Goal: Task Accomplishment & Management: Manage account settings

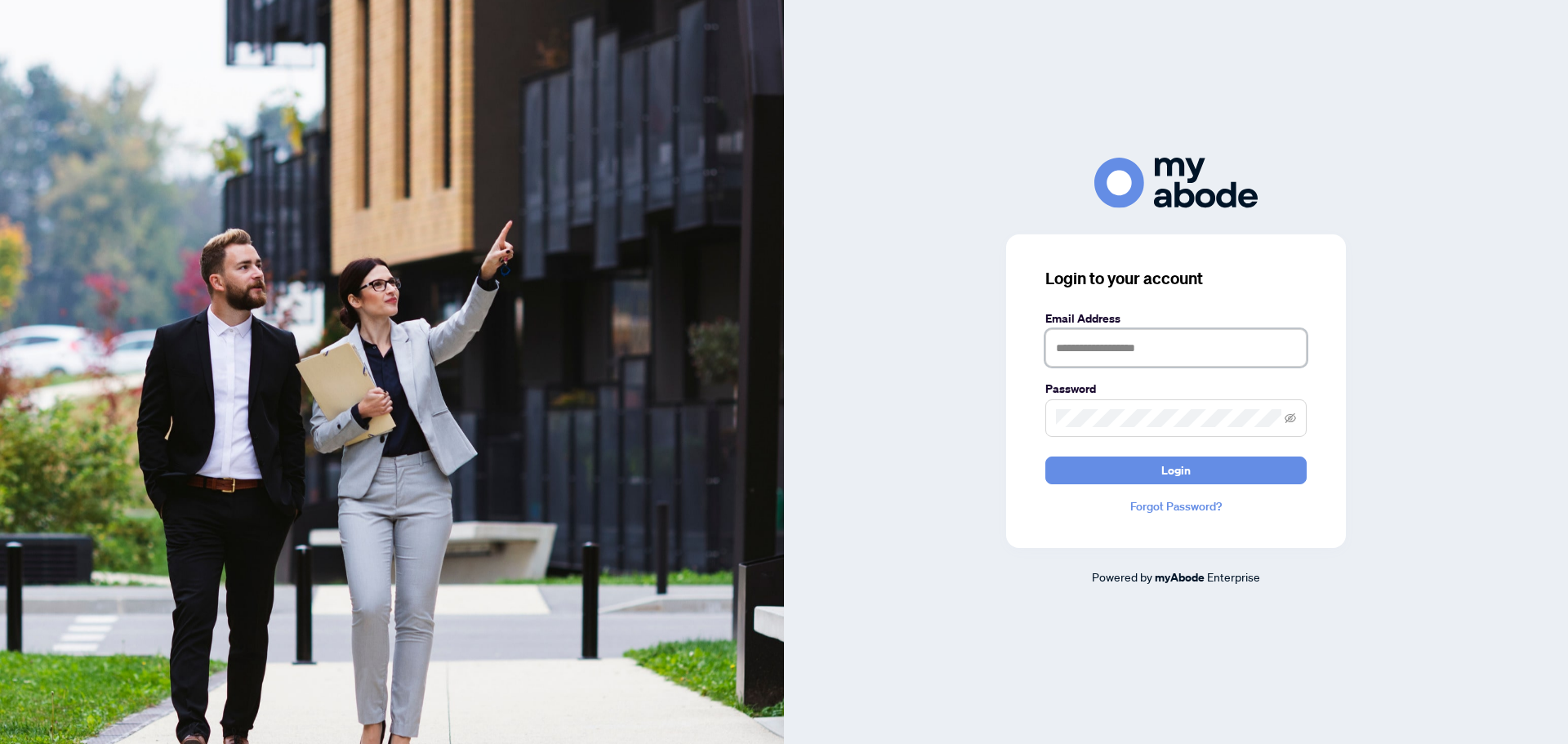
click at [1103, 348] on input "text" at bounding box center [1176, 347] width 261 height 38
type input "**********"
click at [1194, 471] on button "Login" at bounding box center [1176, 470] width 261 height 28
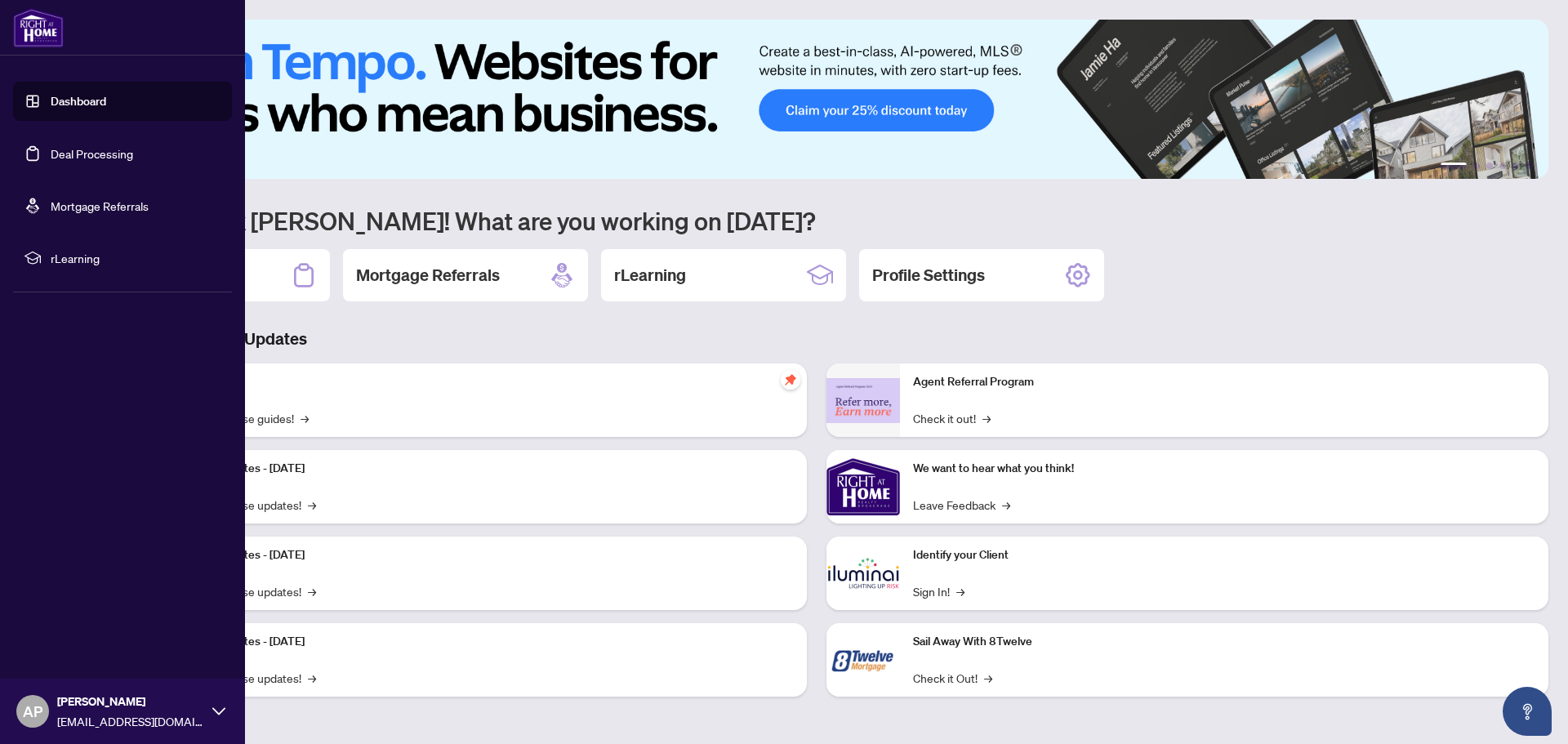
click at [93, 156] on link "Deal Processing" at bounding box center [91, 153] width 82 height 15
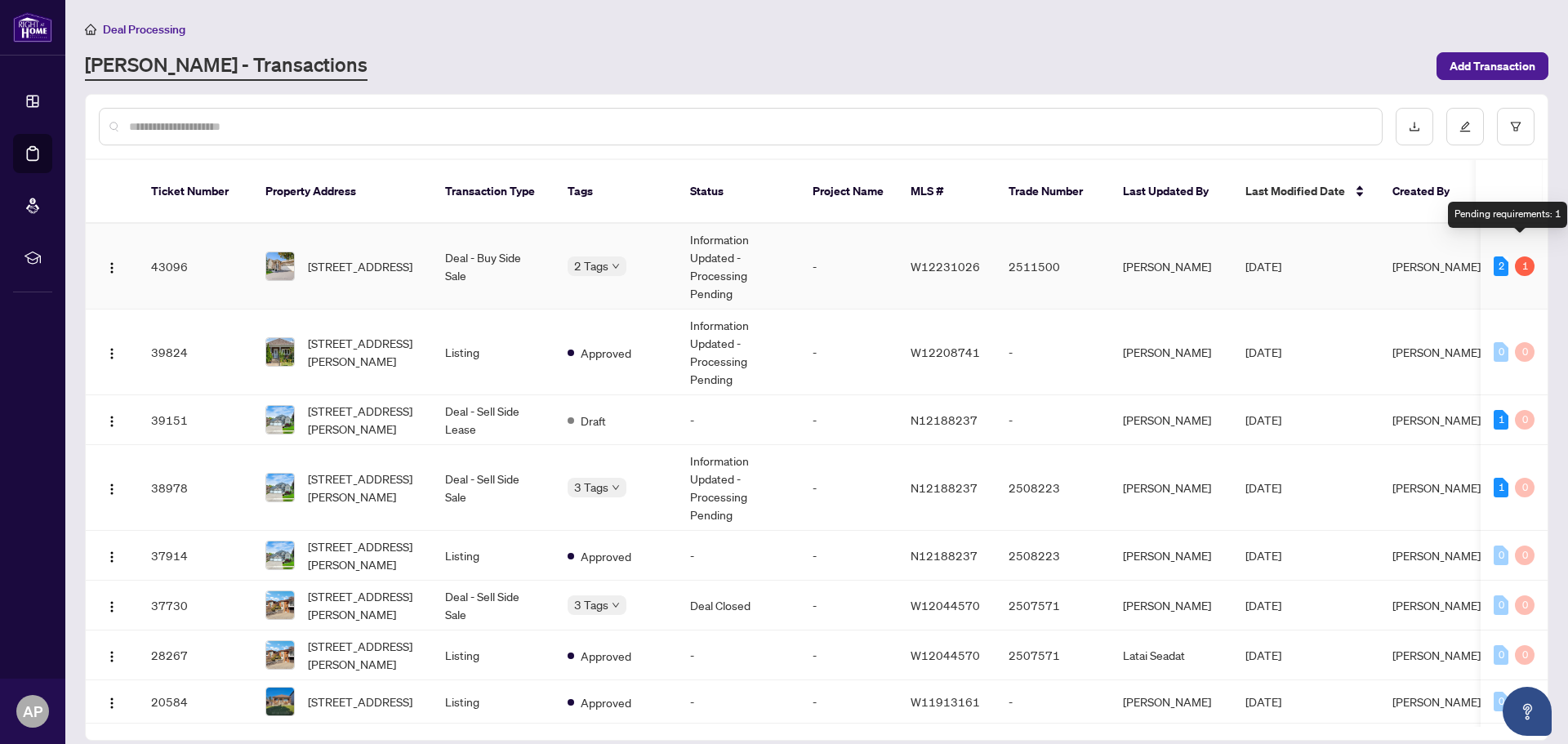
click at [1519, 256] on div "1" at bounding box center [1525, 266] width 19 height 19
click at [861, 259] on td "-" at bounding box center [848, 266] width 98 height 86
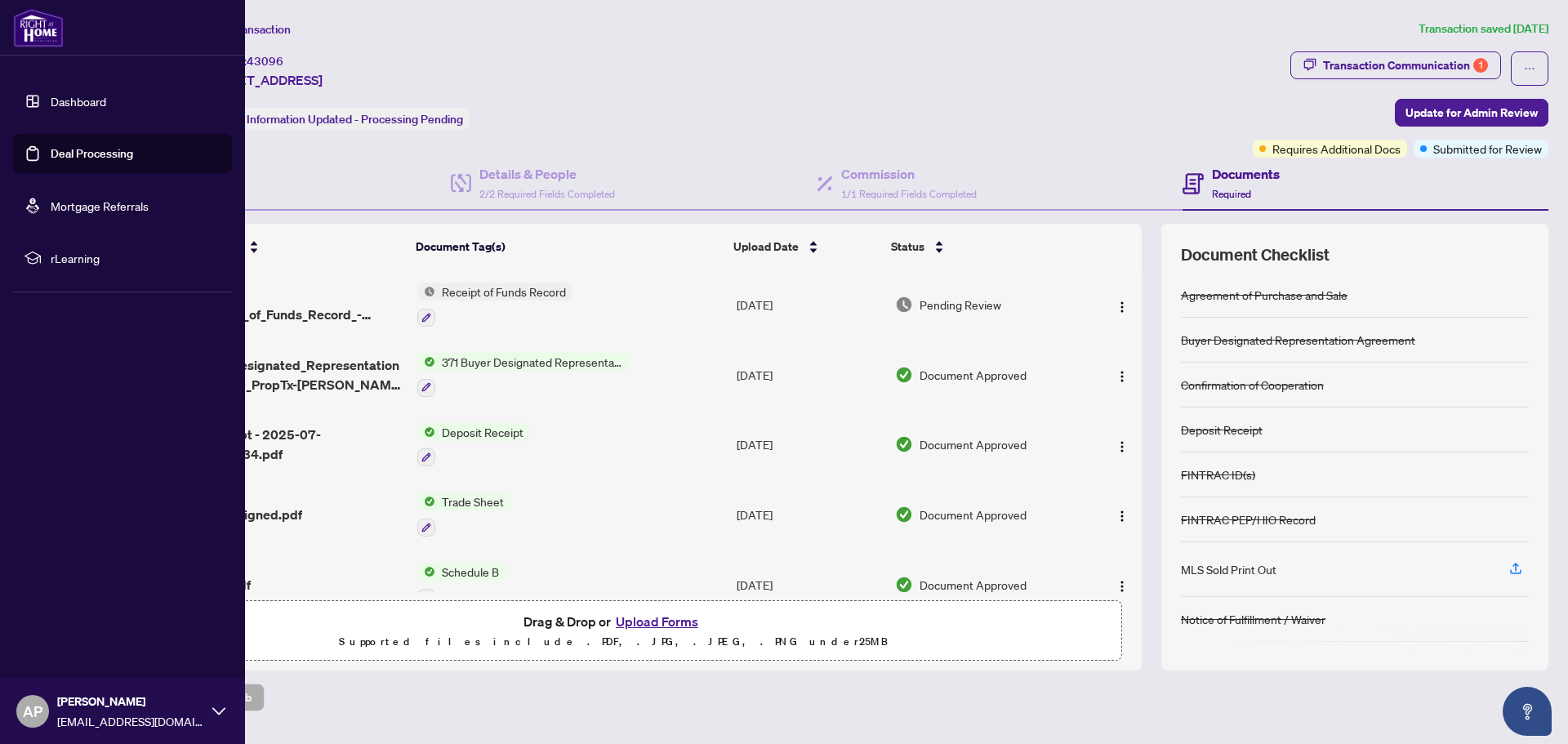
click at [65, 148] on link "Deal Processing" at bounding box center [91, 153] width 82 height 15
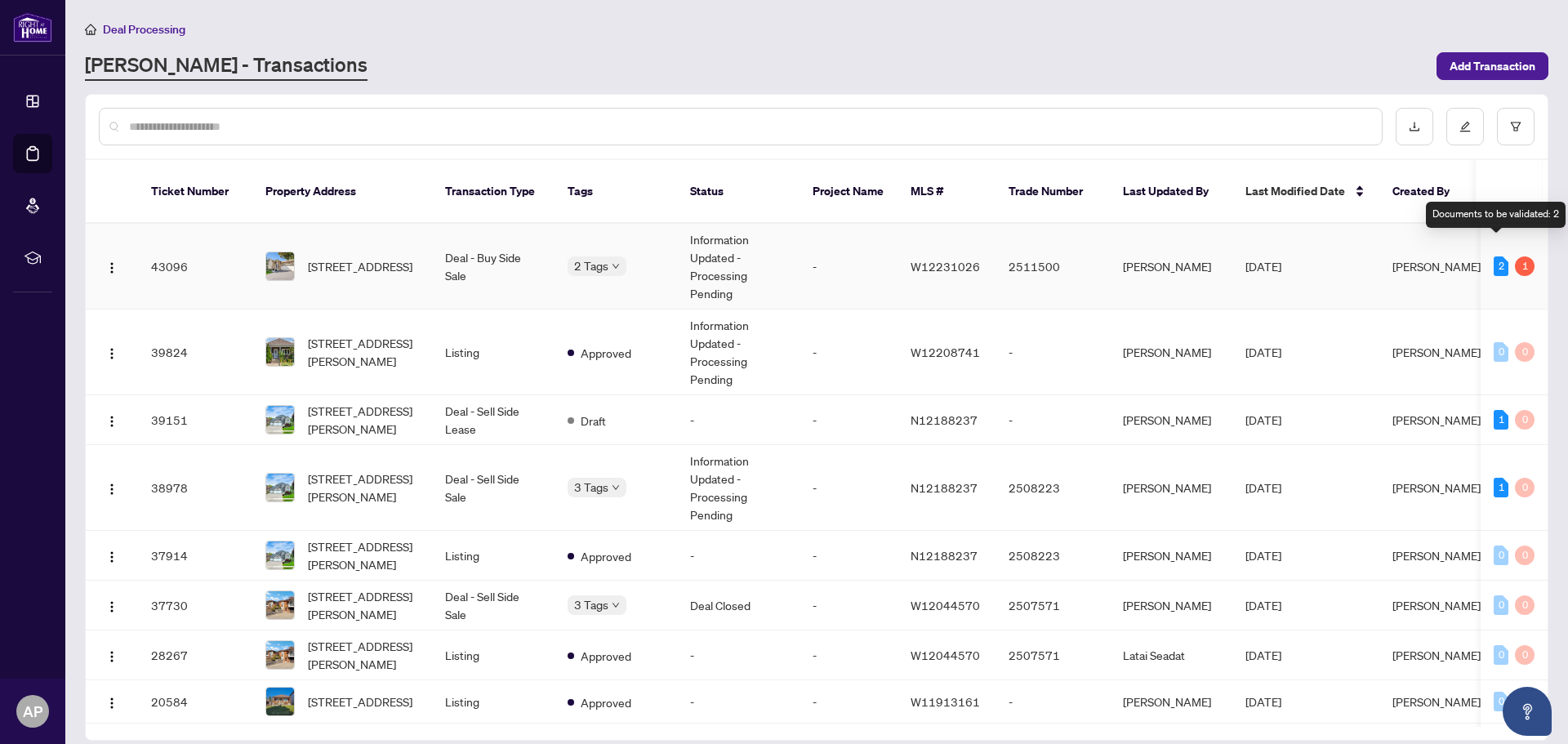
click at [1495, 256] on div "2" at bounding box center [1501, 266] width 15 height 19
click at [846, 249] on td "-" at bounding box center [848, 266] width 98 height 86
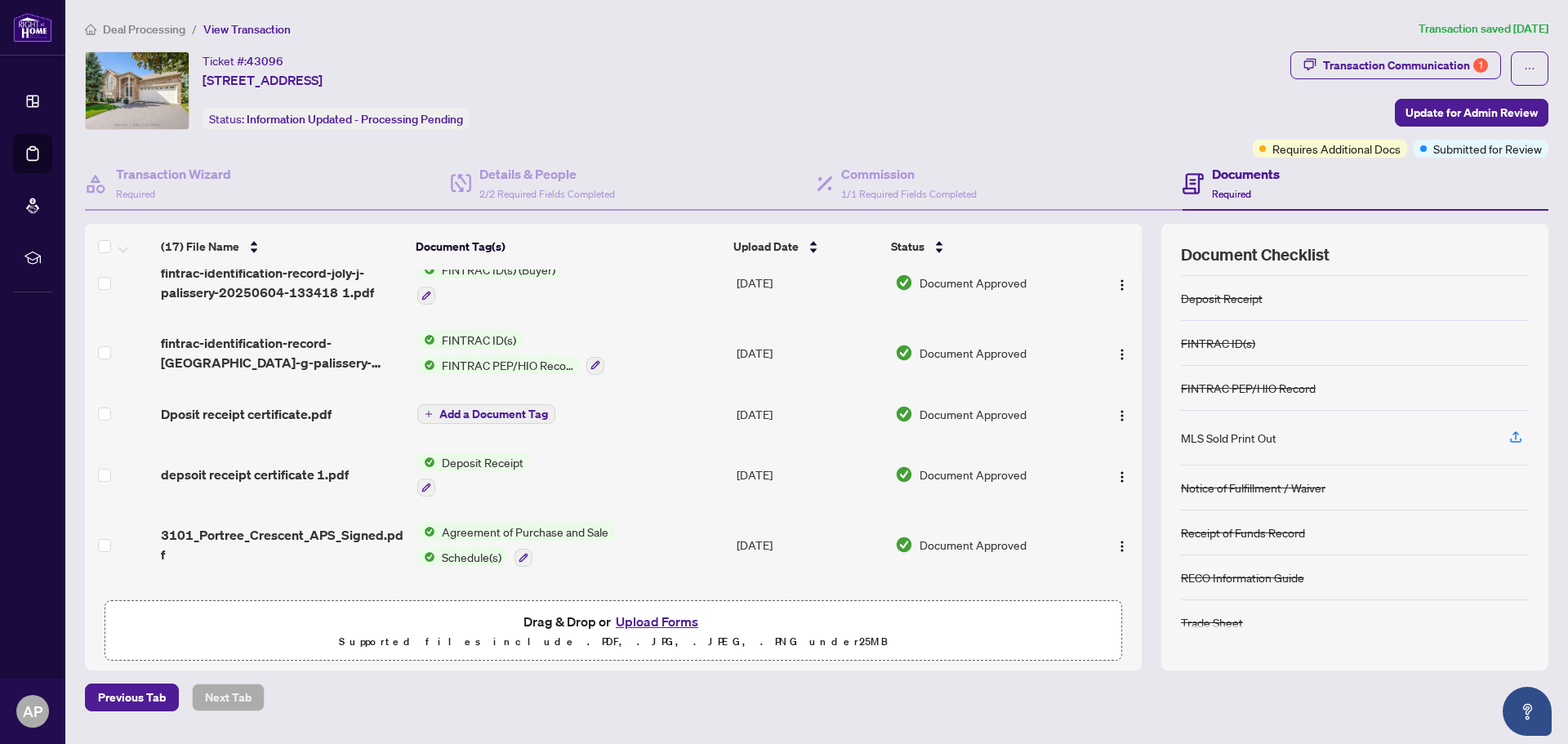
scroll to position [828, 0]
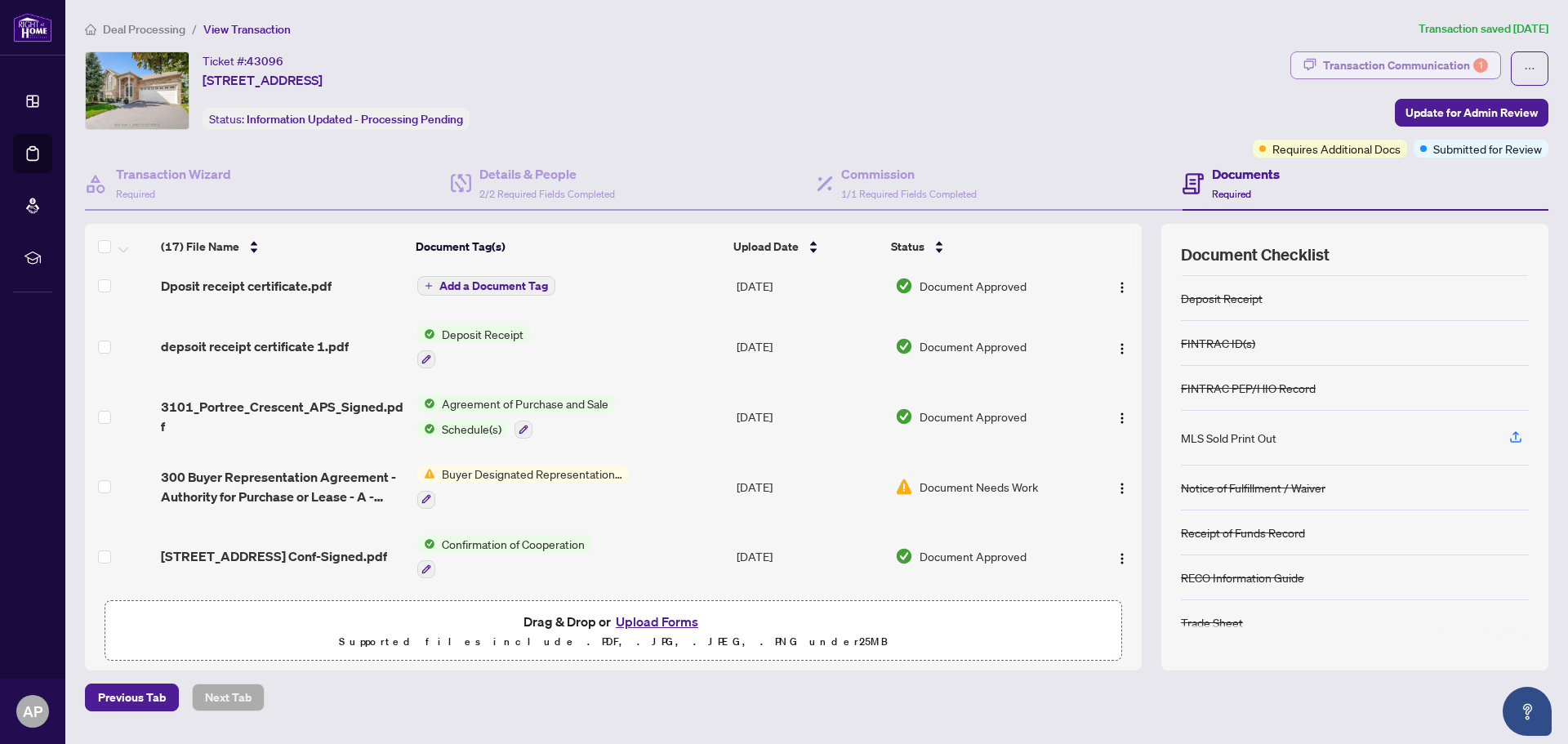
click at [1420, 53] on div "Transaction Communication 1" at bounding box center [1405, 65] width 165 height 26
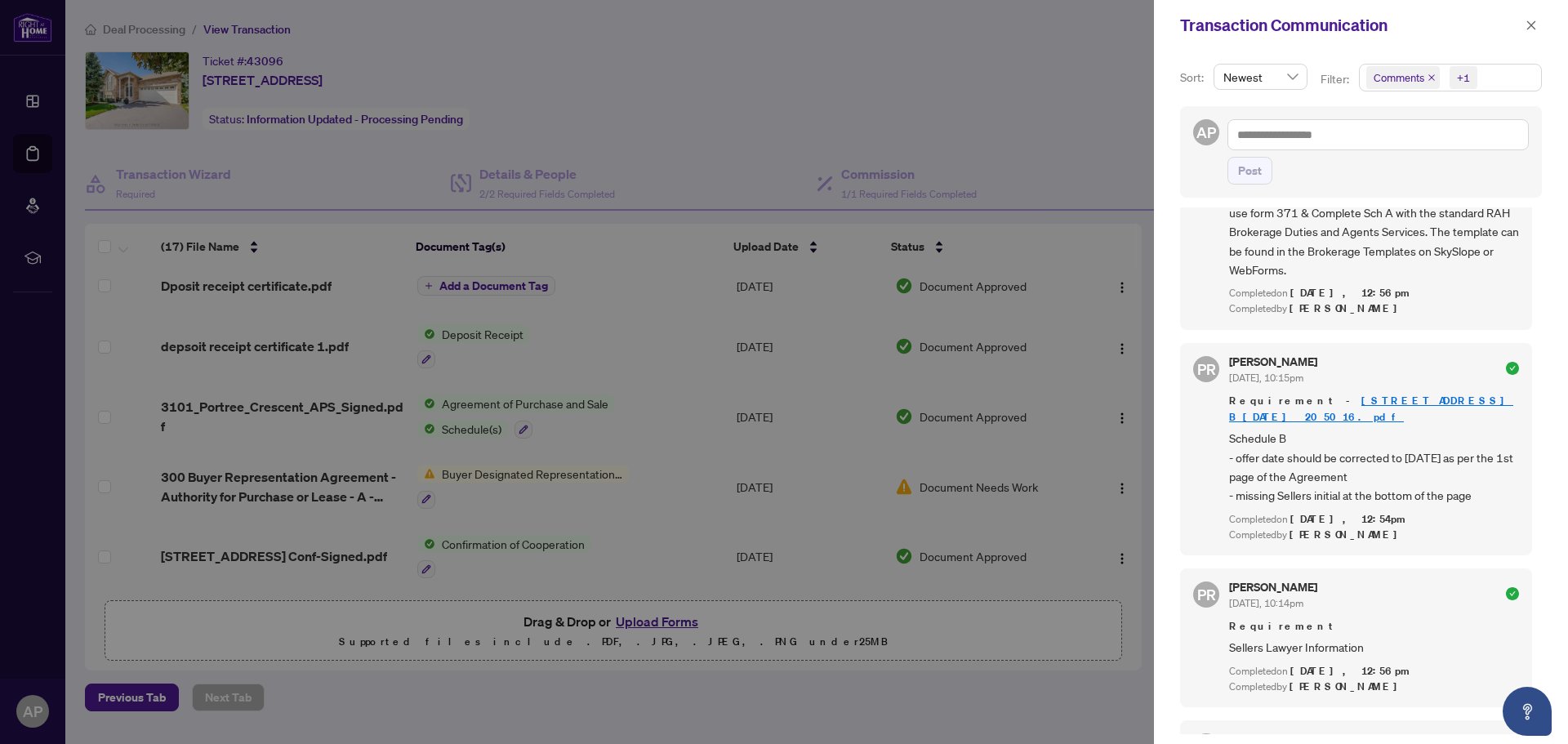
scroll to position [0, 0]
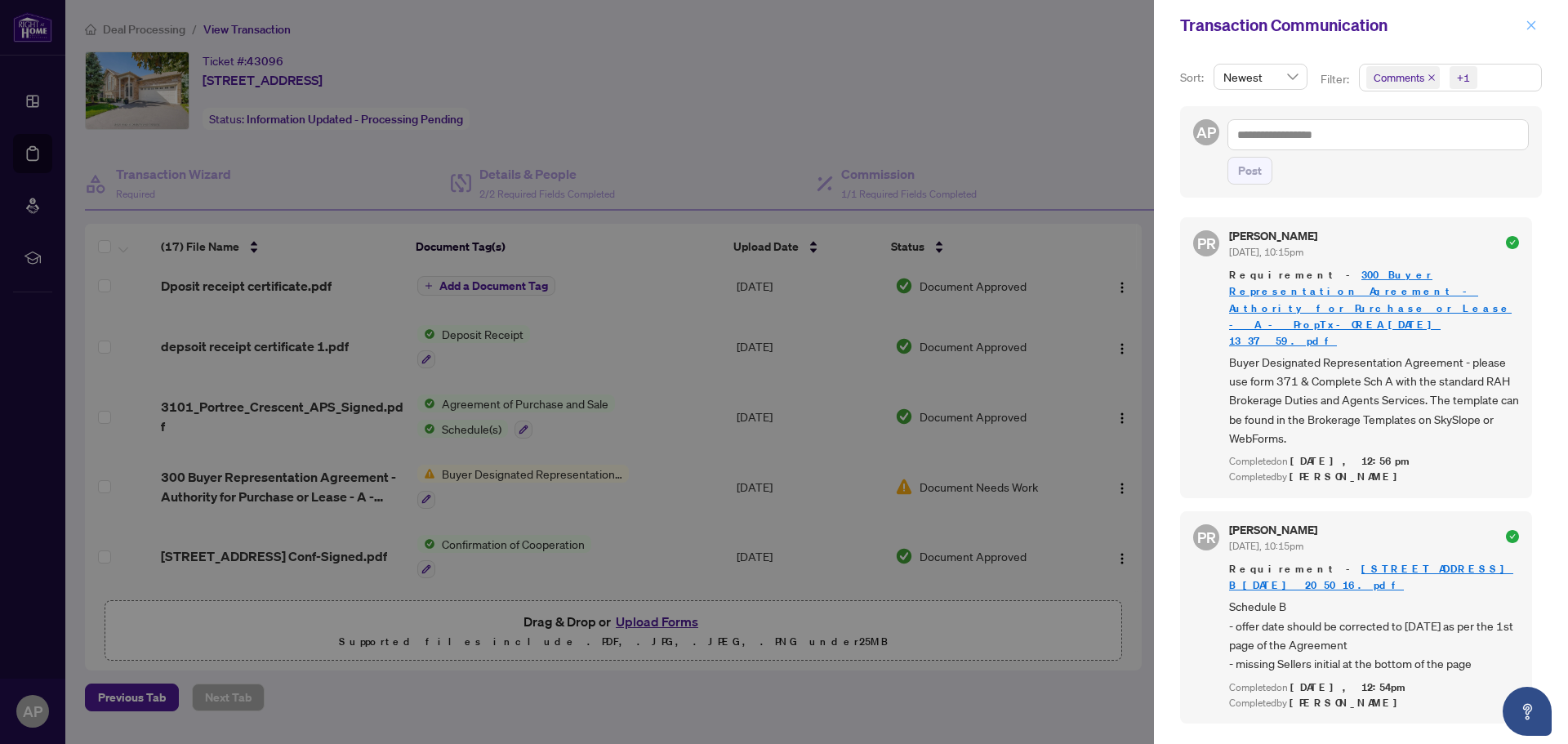
click at [1524, 26] on button "button" at bounding box center [1532, 25] width 21 height 19
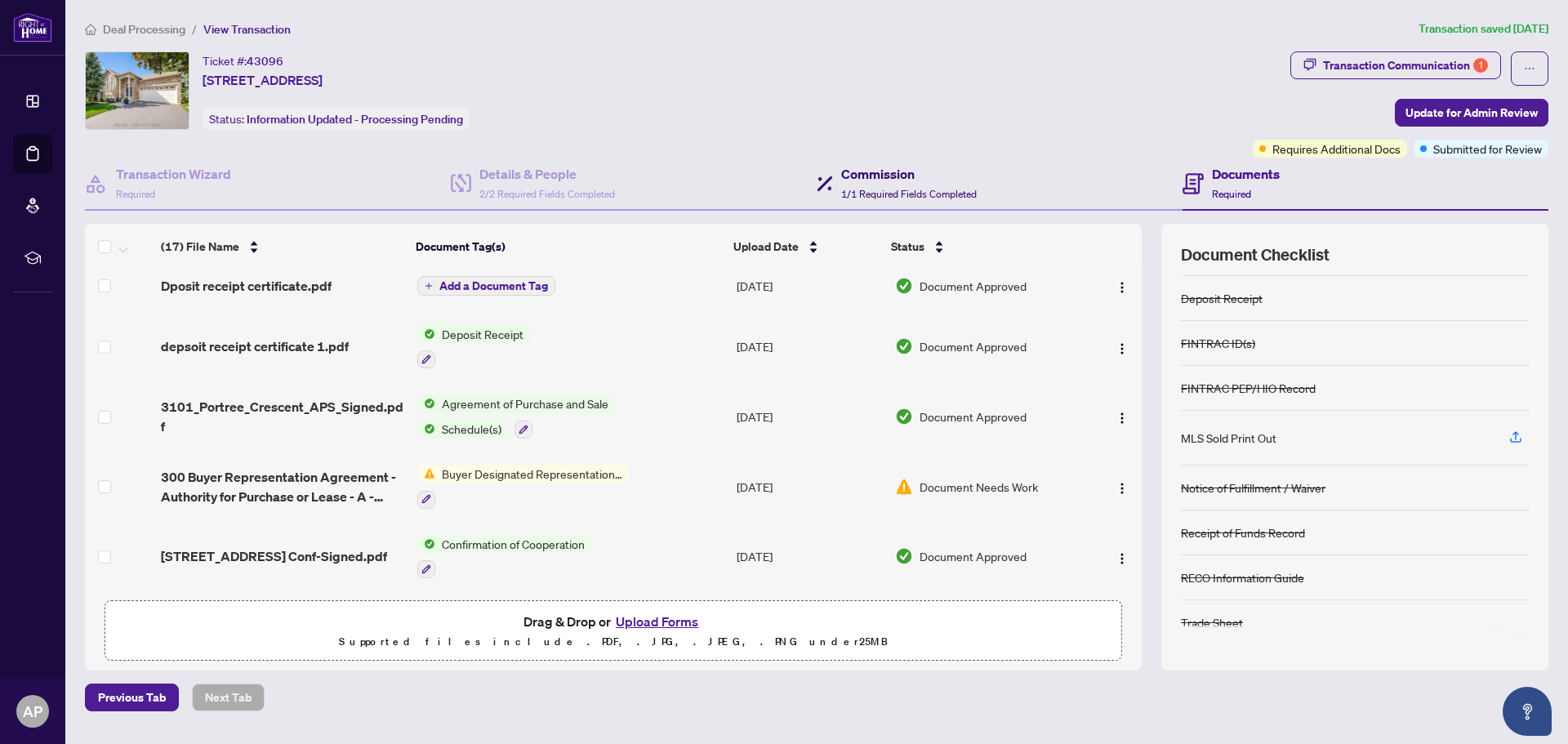
click at [876, 183] on div "Commission 1/1 Required Fields Completed" at bounding box center [909, 184] width 136 height 39
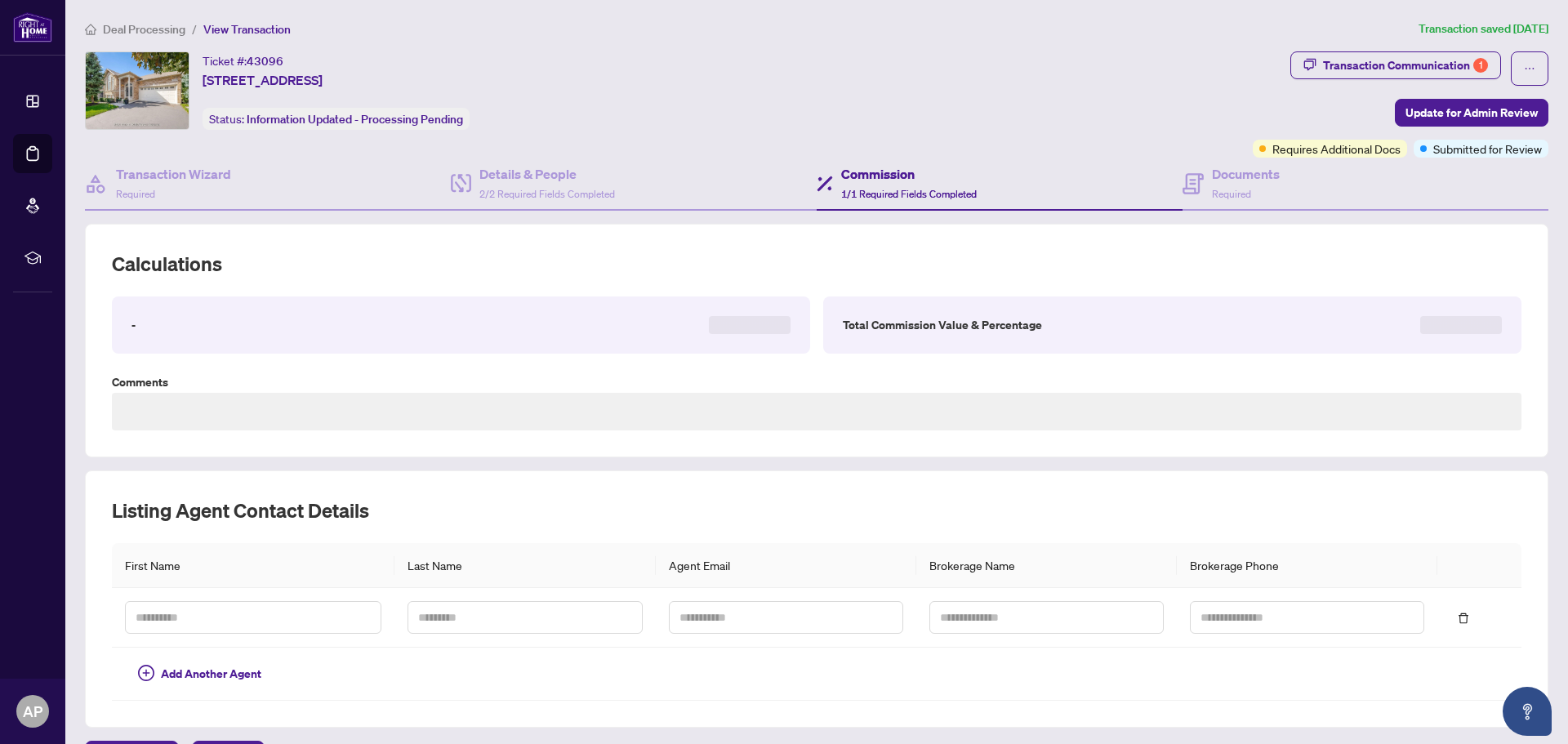
type textarea "**********"
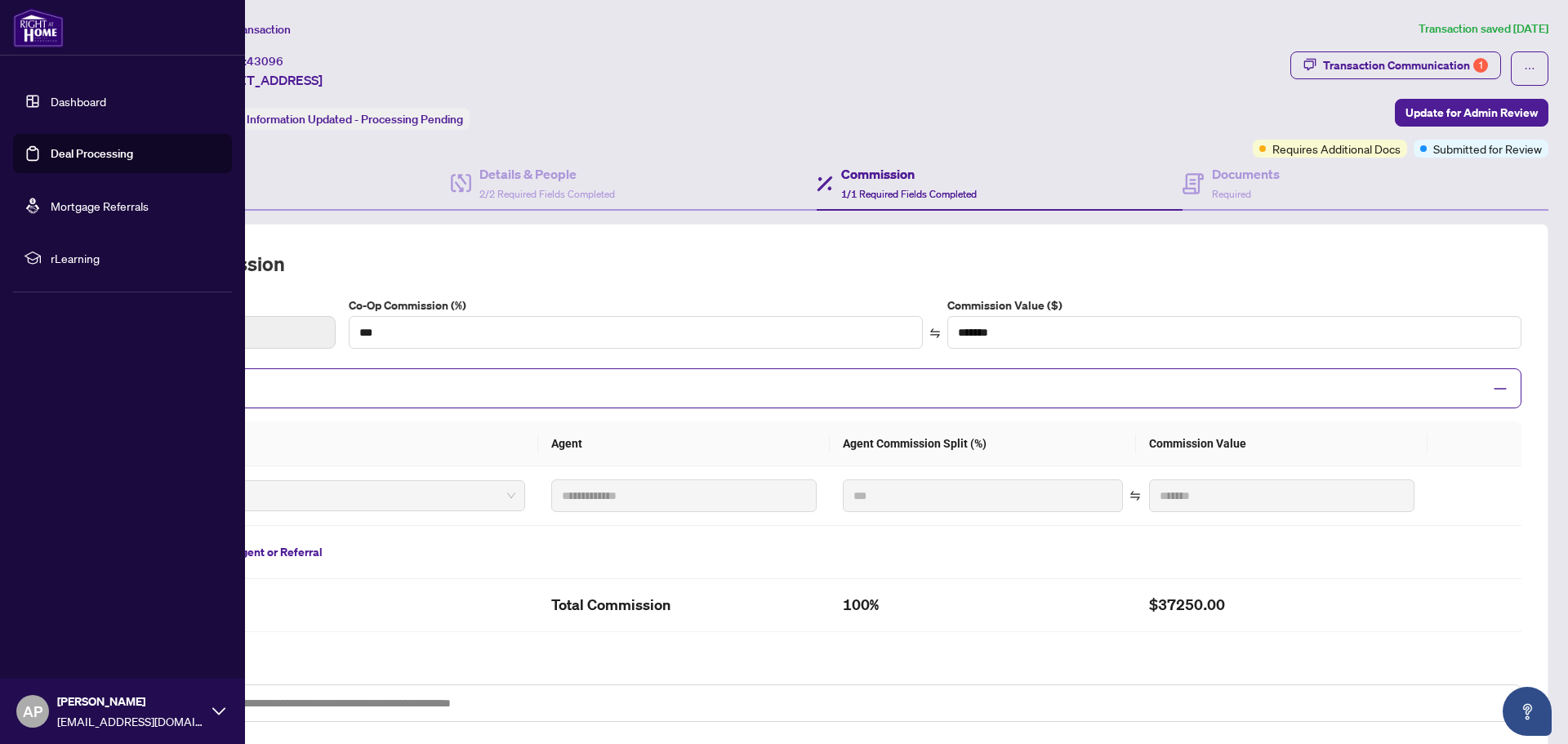
click at [56, 156] on link "Deal Processing" at bounding box center [91, 153] width 82 height 15
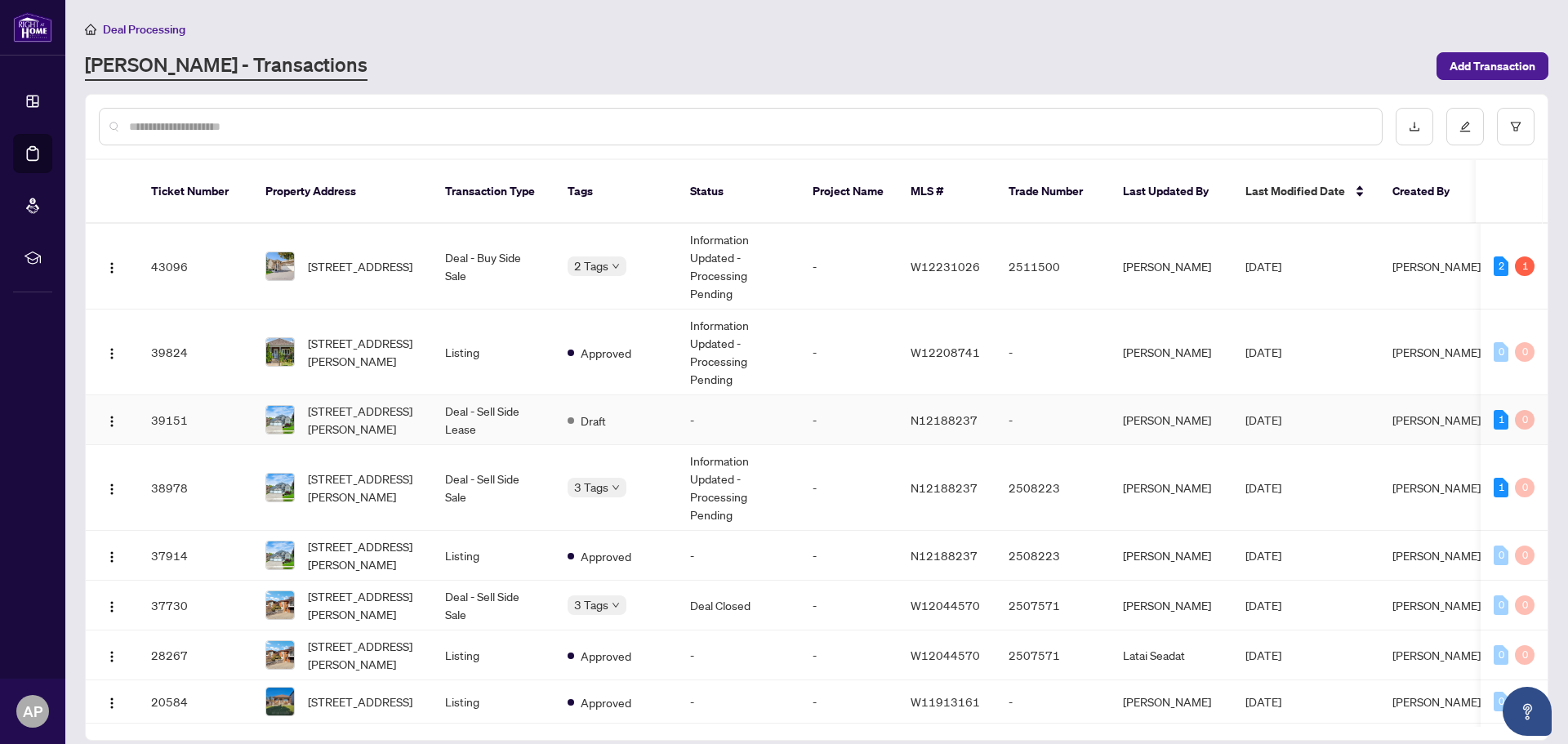
click at [662, 406] on td "Draft" at bounding box center [616, 419] width 123 height 49
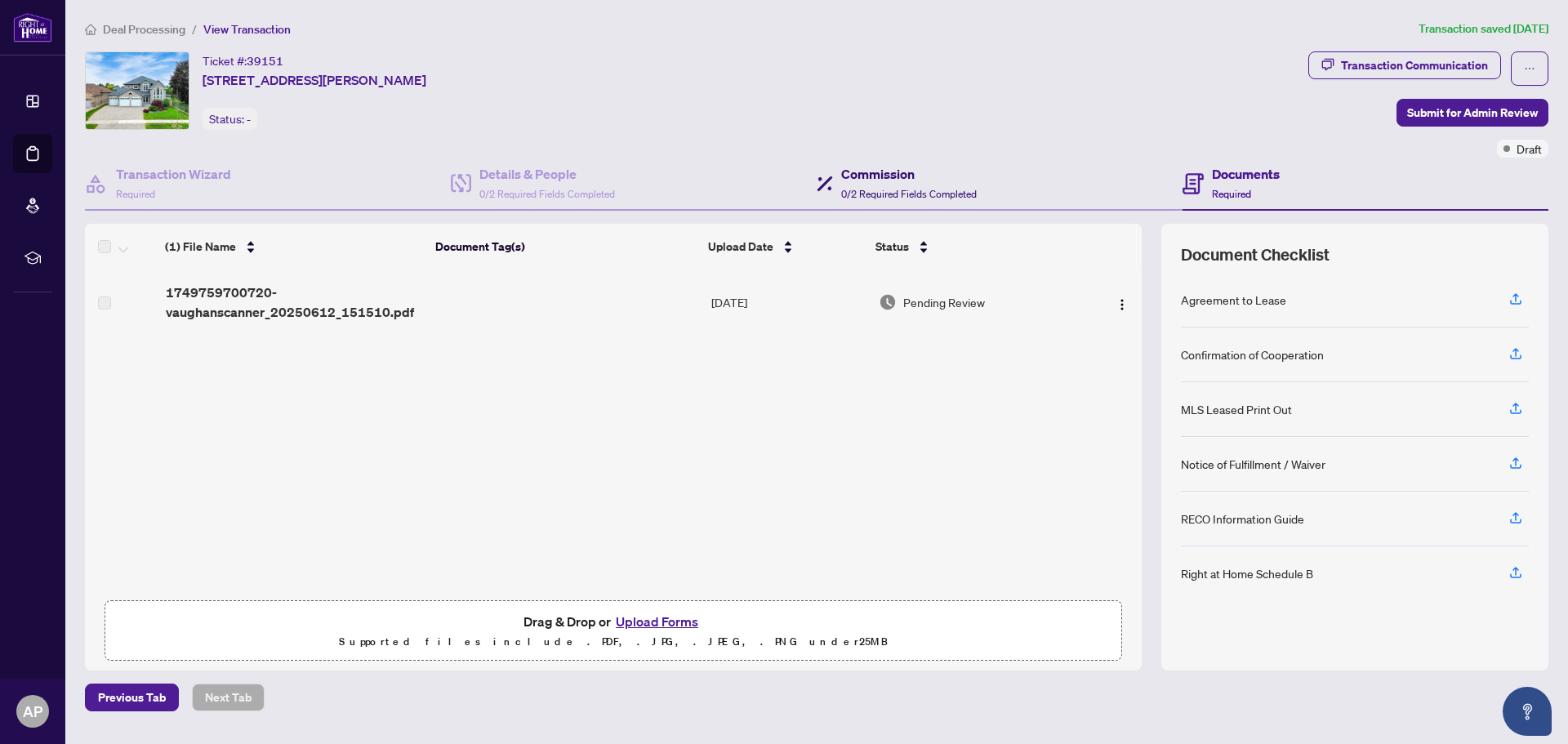
click at [901, 186] on div "Commission 0/2 Required Fields Completed" at bounding box center [909, 184] width 136 height 39
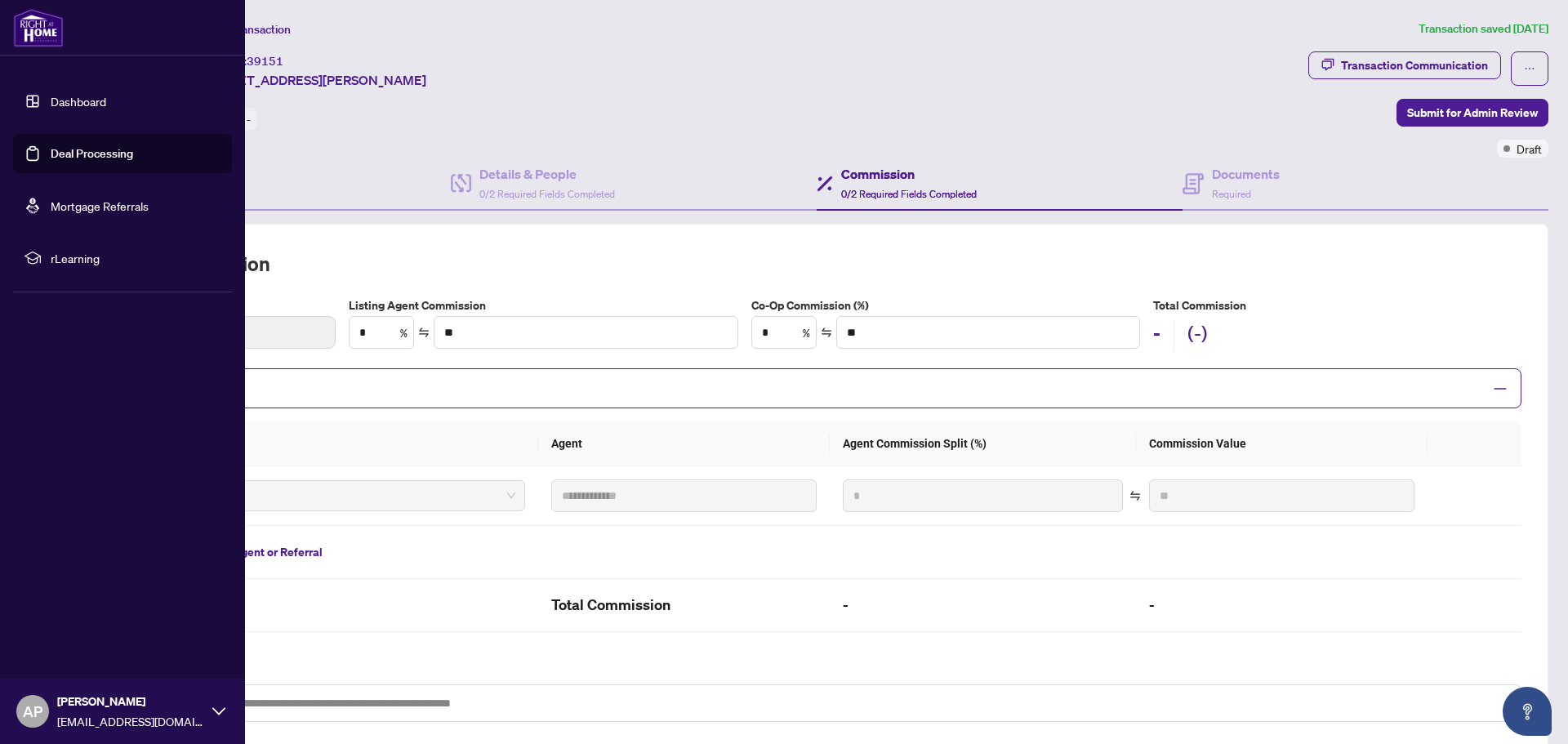
click at [67, 156] on link "Deal Processing" at bounding box center [91, 153] width 82 height 15
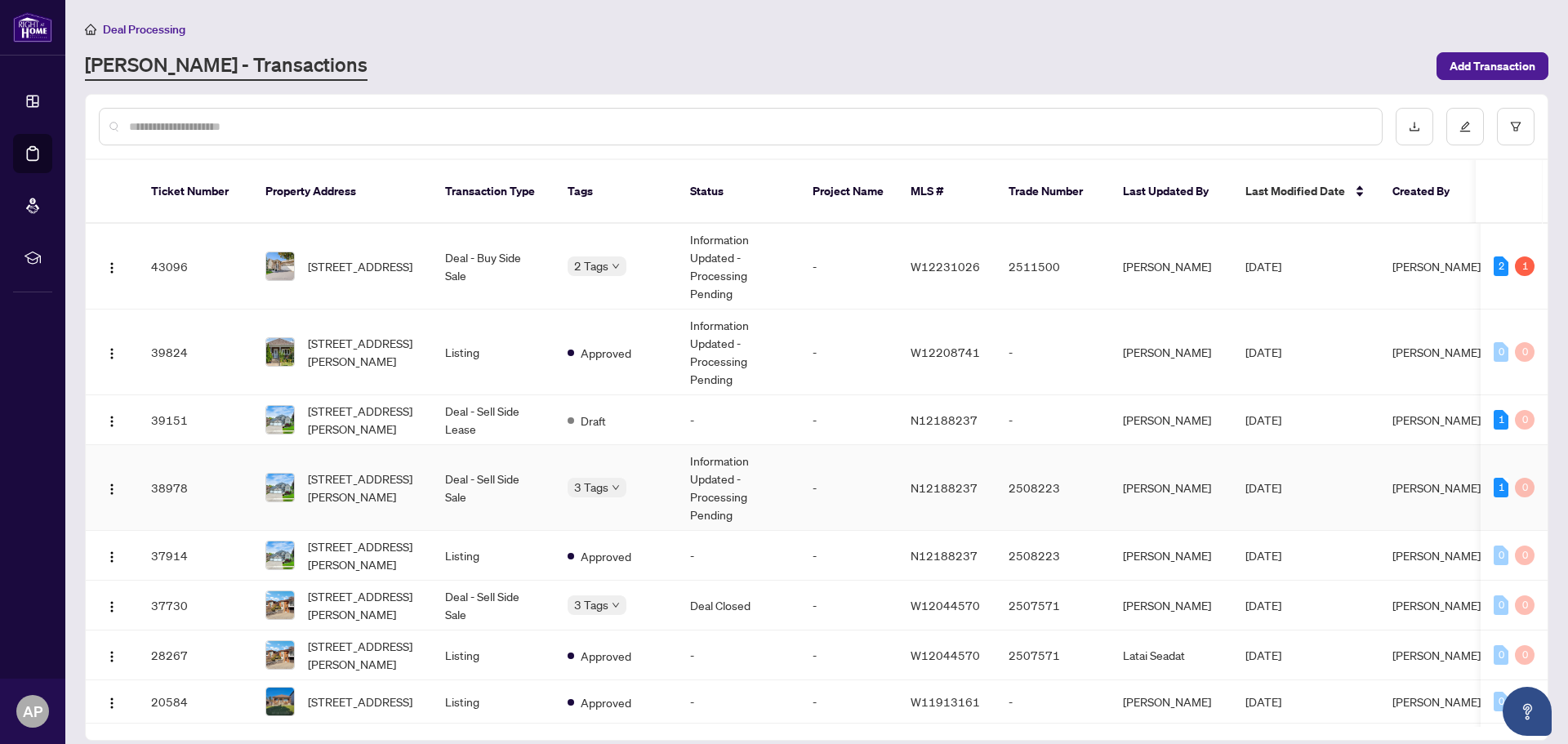
click at [808, 478] on td "-" at bounding box center [848, 488] width 98 height 86
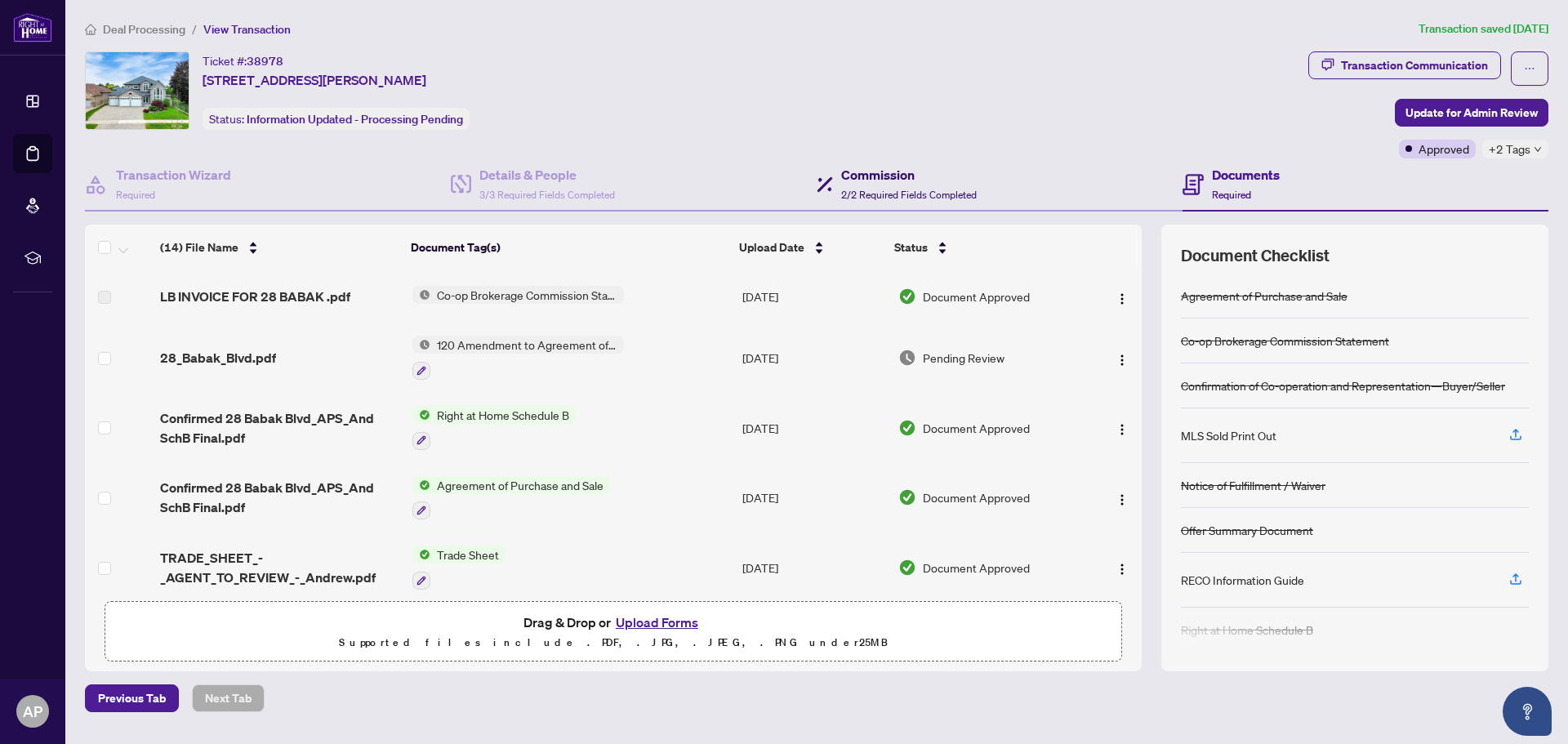
click at [886, 189] on span "2/2 Required Fields Completed" at bounding box center [909, 194] width 136 height 13
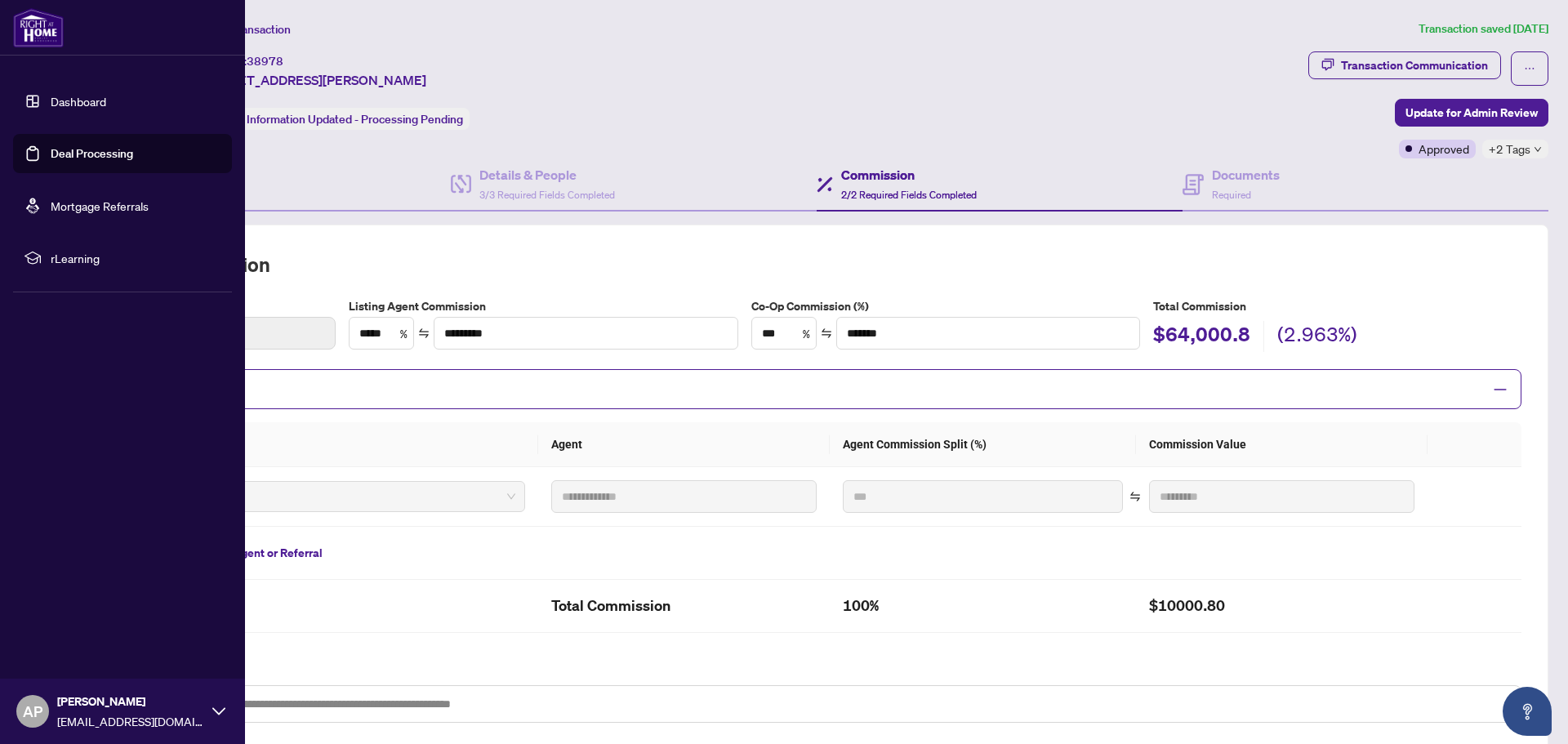
click at [50, 149] on link "Deal Processing" at bounding box center [91, 153] width 82 height 15
